Goal: Information Seeking & Learning: Check status

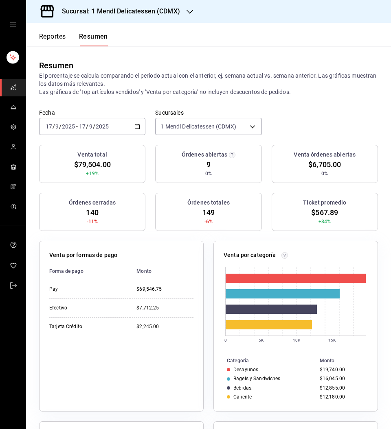
click at [56, 35] on button "Reportes" at bounding box center [52, 40] width 27 height 14
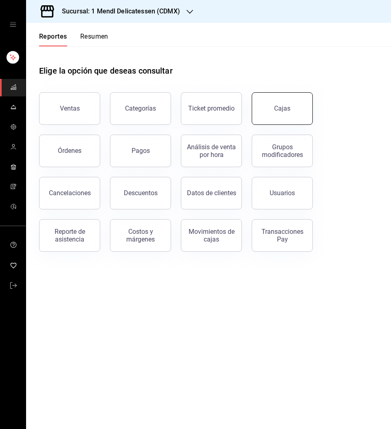
click at [280, 119] on link "Cajas" at bounding box center [282, 108] width 61 height 33
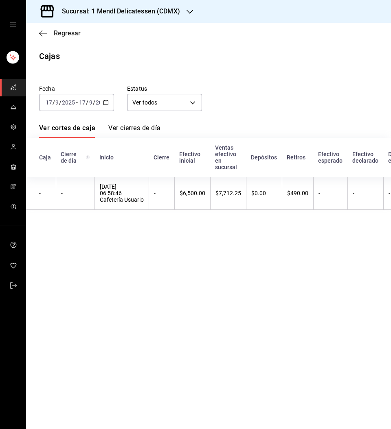
click at [71, 35] on span "Regresar" at bounding box center [67, 33] width 27 height 8
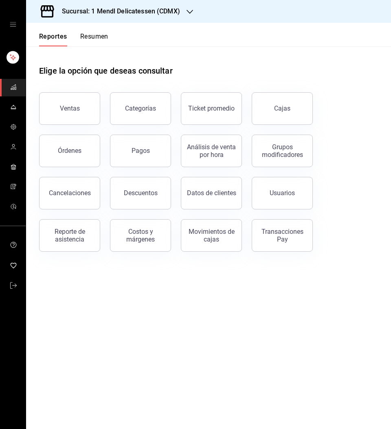
click at [75, 99] on button "Ventas" at bounding box center [69, 108] width 61 height 33
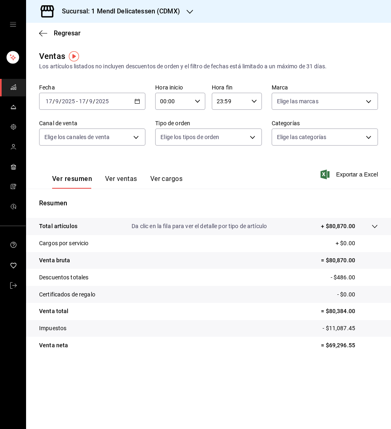
click at [112, 105] on div "[DATE] [DATE] - [DATE] [DATE]" at bounding box center [92, 101] width 106 height 17
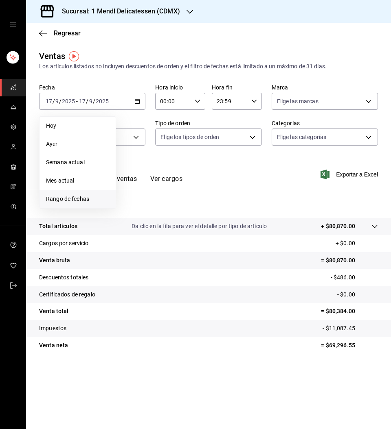
click at [79, 200] on span "Rango de fechas" at bounding box center [77, 199] width 63 height 9
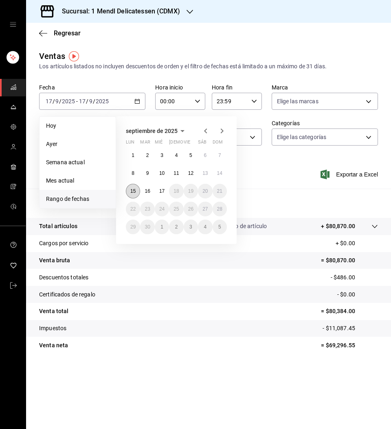
click at [133, 192] on abbr "15" at bounding box center [132, 191] width 5 height 6
click at [147, 192] on abbr "16" at bounding box center [146, 191] width 5 height 6
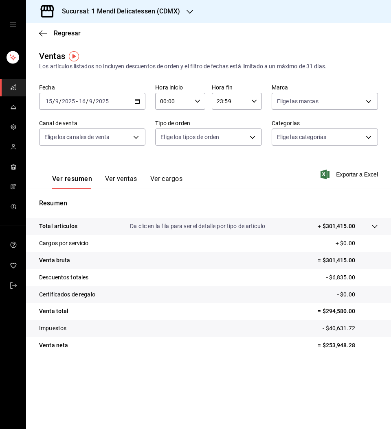
click at [130, 184] on button "Ver ventas" at bounding box center [121, 182] width 32 height 14
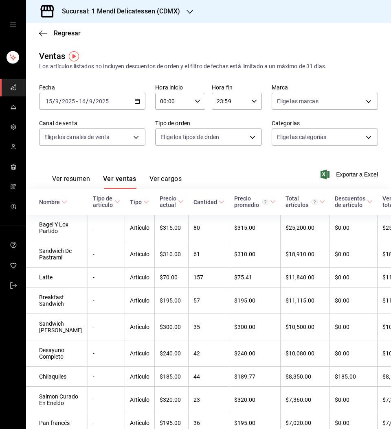
click at [72, 180] on button "Ver resumen" at bounding box center [71, 182] width 38 height 14
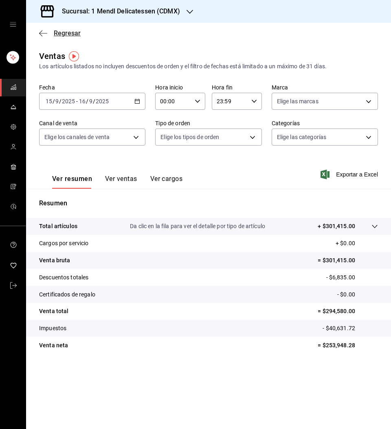
click at [67, 31] on span "Regresar" at bounding box center [67, 33] width 27 height 8
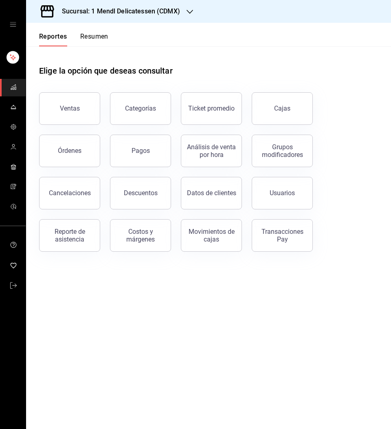
click at [160, 153] on button "Pagos" at bounding box center [140, 151] width 61 height 33
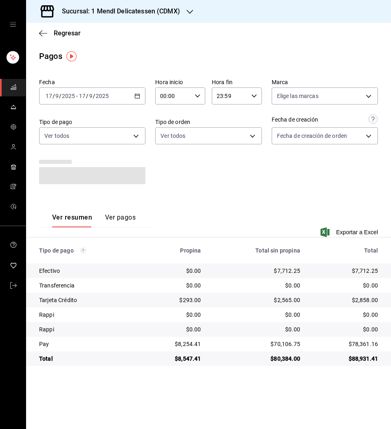
click at [102, 94] on input "2025" at bounding box center [102, 96] width 14 height 7
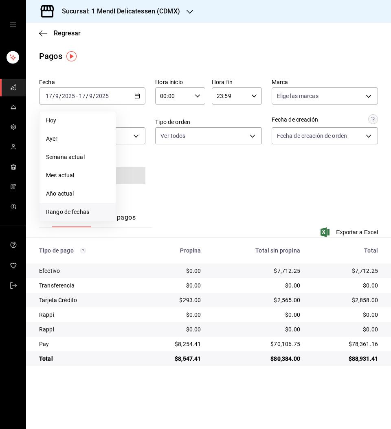
click at [79, 214] on span "Rango de fechas" at bounding box center [77, 212] width 63 height 9
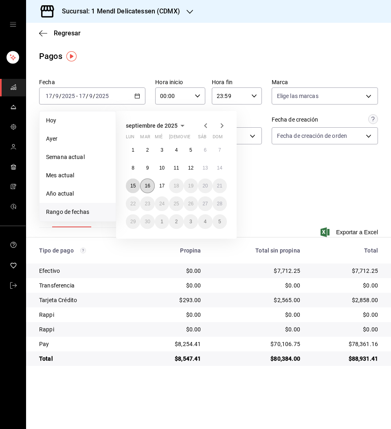
drag, startPoint x: 135, startPoint y: 185, endPoint x: 147, endPoint y: 185, distance: 12.6
click at [135, 185] on abbr "15" at bounding box center [132, 186] width 5 height 6
click at [149, 185] on abbr "16" at bounding box center [146, 186] width 5 height 6
